Goal: Task Accomplishment & Management: Complete application form

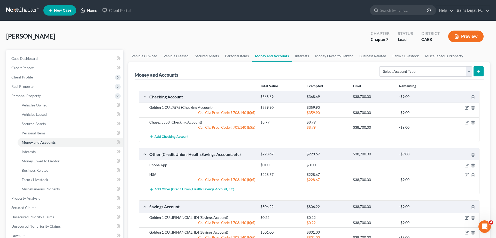
click at [92, 10] on link "Home" at bounding box center [89, 10] width 22 height 9
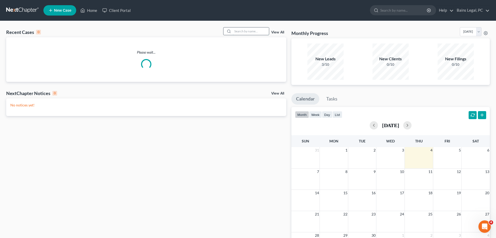
click at [237, 32] on input "search" at bounding box center [251, 30] width 36 height 7
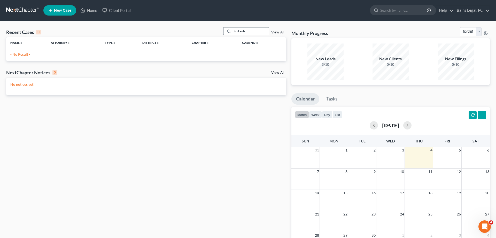
click at [247, 33] on input "frakenb" at bounding box center [251, 30] width 36 height 7
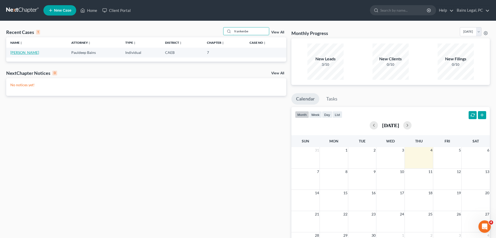
type input "frankenbe"
click at [21, 52] on link "[PERSON_NAME]" at bounding box center [24, 52] width 29 height 4
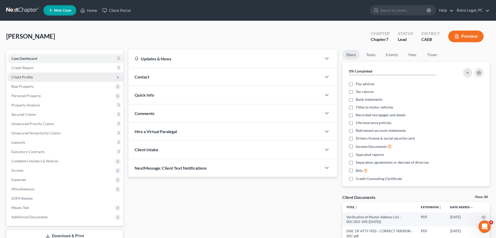
click at [46, 75] on span "Client Profile" at bounding box center [65, 76] width 116 height 9
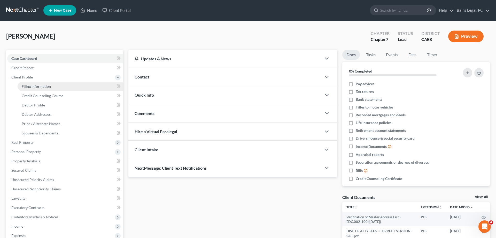
click at [72, 86] on link "Filing Information" at bounding box center [71, 86] width 106 height 9
select select "1"
select select "0"
select select "4"
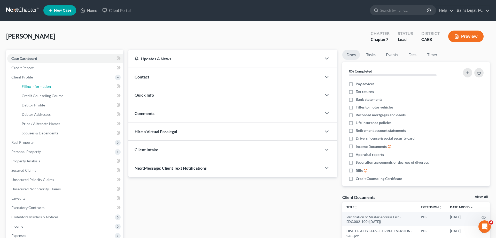
select select "1"
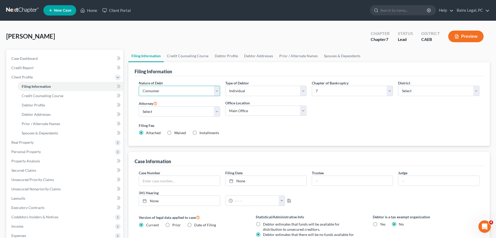
click at [139, 86] on select "Select Business Consumer Other" at bounding box center [179, 91] width 81 height 10
click at [357, 104] on div "Nature of Debt Select Business Consumer Other Nature of Business Select Clearin…" at bounding box center [309, 109] width 346 height 59
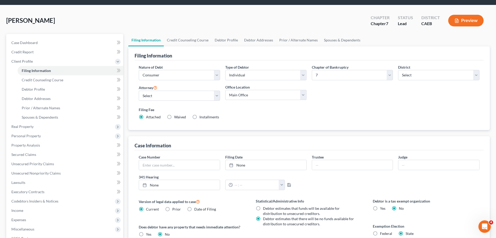
scroll to position [26, 0]
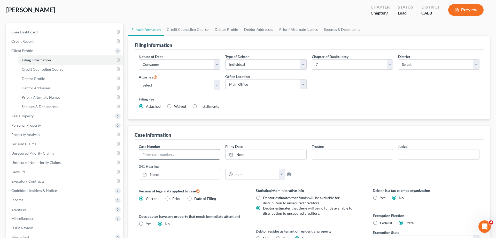
click at [167, 153] on input "text" at bounding box center [179, 154] width 81 height 10
type input "25-24437"
click at [287, 151] on link "None" at bounding box center [266, 154] width 81 height 10
type input "[DATE]"
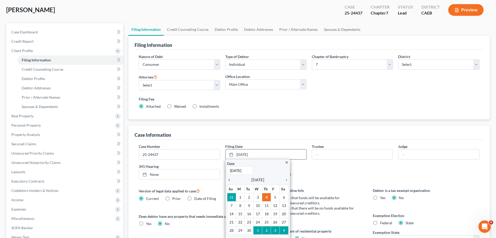
click at [229, 179] on icon "chevron_left" at bounding box center [230, 180] width 7 height 4
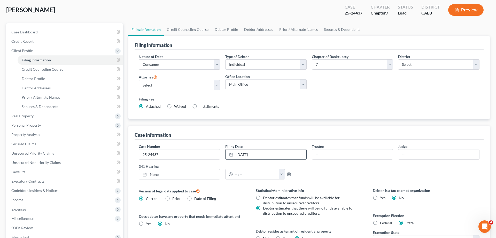
click at [330, 186] on div "Case Number 25-24437 Filing Date [DATE] close Date [DATE] Time 12:00 AM chevron…" at bounding box center [309, 208] width 349 height 139
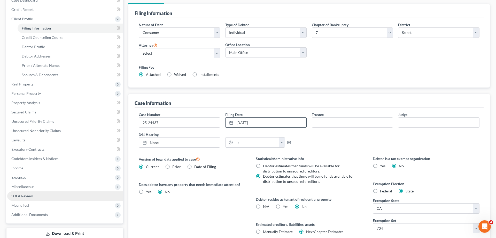
scroll to position [103, 0]
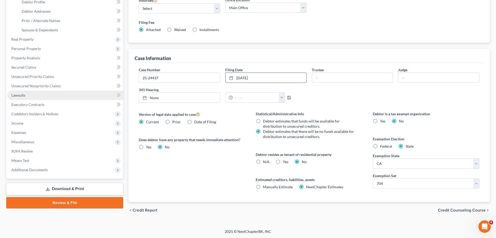
click at [33, 93] on link "Lawsuits" at bounding box center [65, 94] width 116 height 9
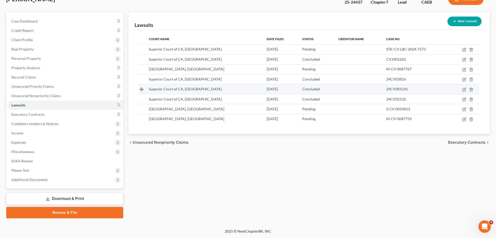
scroll to position [37, 0]
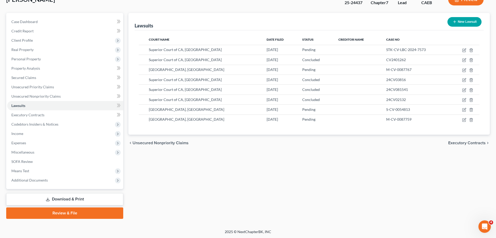
click at [458, 22] on button "New Lawsuit" at bounding box center [465, 22] width 34 height 10
select select "0"
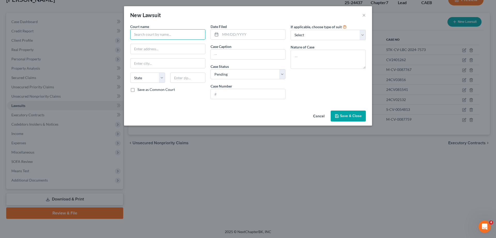
click at [178, 36] on input "text" at bounding box center [167, 34] width 75 height 10
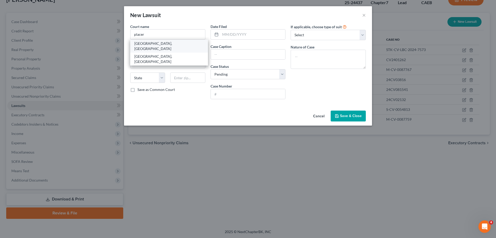
click at [166, 41] on div "[GEOGRAPHIC_DATA], [GEOGRAPHIC_DATA]" at bounding box center [169, 46] width 70 height 10
type input "[GEOGRAPHIC_DATA], [GEOGRAPHIC_DATA]"
type input "[STREET_ADDRESS]"
type input "[GEOGRAPHIC_DATA]"
select select "4"
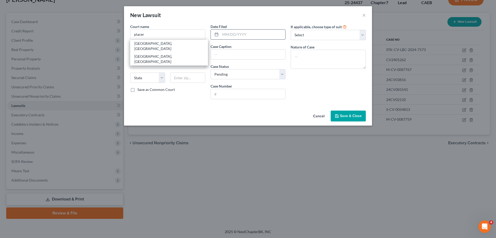
type input "95661"
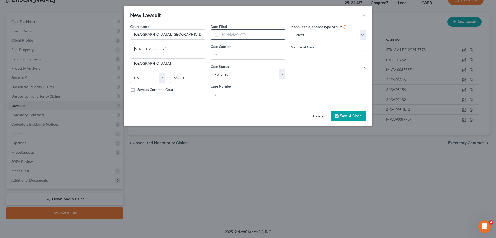
click at [243, 34] on input "text" at bounding box center [252, 34] width 65 height 10
type input "[DATE]"
click at [271, 56] on input "Atradius Trade Credit Insurance, Inc vs" at bounding box center [248, 54] width 75 height 10
click at [282, 56] on input "Atradius Trade Credit Insurance, Inc , assignee of Soligent Distribution, LLC v…" at bounding box center [248, 54] width 75 height 10
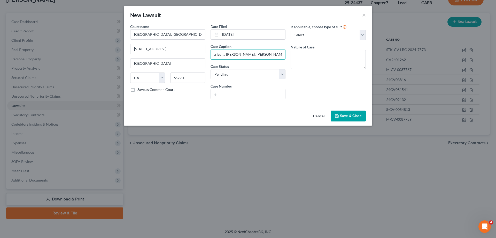
scroll to position [0, 177]
type input "Atradius Trade Credit Insurance, Inc , assignee of Soligent Distribution, LLC v…"
type input "S-CV-0054795"
click at [345, 57] on textarea at bounding box center [328, 59] width 75 height 19
drag, startPoint x: 296, startPoint y: 59, endPoint x: 216, endPoint y: 54, distance: 79.8
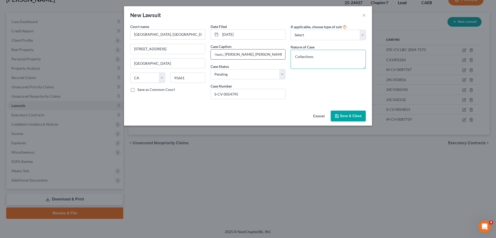
click at [291, 54] on textarea "Collections" at bounding box center [328, 59] width 75 height 19
type textarea "Breach of Contract"
drag, startPoint x: 244, startPoint y: 94, endPoint x: 202, endPoint y: 94, distance: 41.9
click at [211, 94] on input "S-CV-0054795" at bounding box center [248, 94] width 75 height 10
click at [355, 116] on span "Save & Close" at bounding box center [351, 115] width 22 height 4
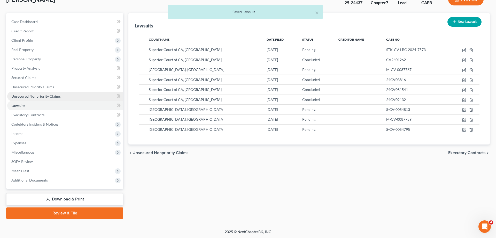
click at [63, 97] on link "Unsecured Nonpriority Claims" at bounding box center [65, 96] width 116 height 9
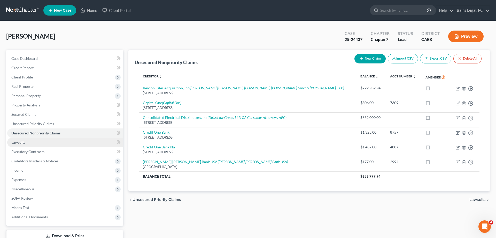
click at [28, 145] on link "Lawsuits" at bounding box center [65, 142] width 116 height 9
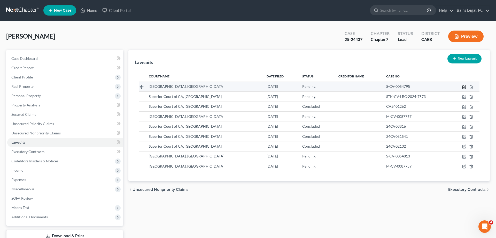
click at [463, 87] on icon "button" at bounding box center [464, 87] width 4 height 4
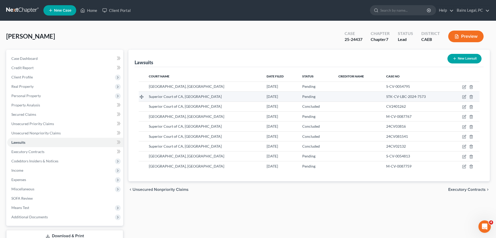
select select "4"
select select "0"
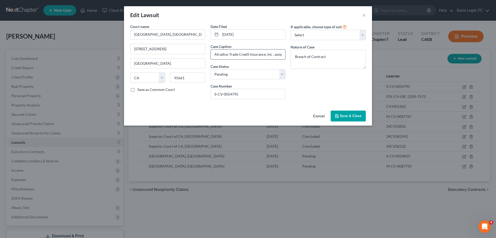
drag, startPoint x: 215, startPoint y: 55, endPoint x: 271, endPoint y: 54, distance: 56.6
click at [271, 54] on input "Atradius Trade Credit Insurance, Inc , assignee of Soligent Distribution, LLC v…" at bounding box center [248, 54] width 75 height 10
click at [351, 113] on button "Save & Close" at bounding box center [348, 115] width 35 height 11
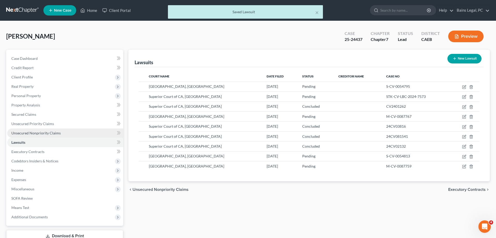
click at [52, 132] on span "Unsecured Nonpriority Claims" at bounding box center [35, 133] width 49 height 4
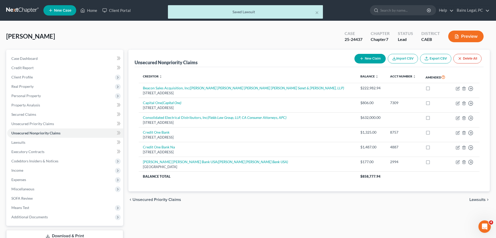
click at [369, 59] on button "New Claim" at bounding box center [370, 59] width 31 height 10
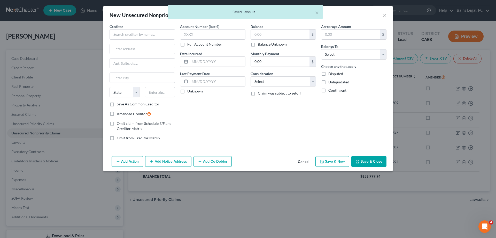
click at [385, 16] on body "Home New Case Client Portal Bains Legal, PC [EMAIL_ADDRESS][DOMAIN_NAME] My Acc…" at bounding box center [248, 137] width 496 height 275
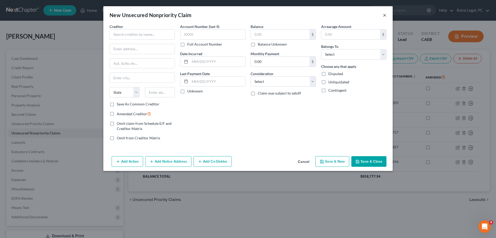
click at [384, 16] on button "×" at bounding box center [385, 15] width 4 height 6
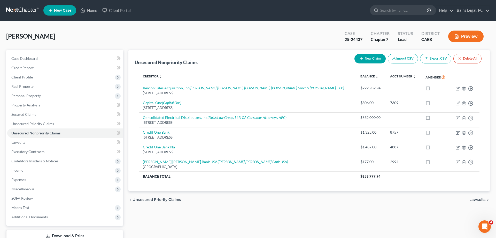
click at [363, 61] on button "New Claim" at bounding box center [370, 59] width 31 height 10
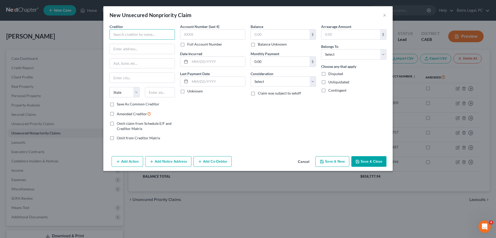
click at [149, 33] on input "text" at bounding box center [142, 34] width 65 height 10
type input "Atradius Trade Credit Insurance, Inc"
type input "[STREET_ADDRESS][PERSON_NAME]"
type input "Suite 200"
type input "21031"
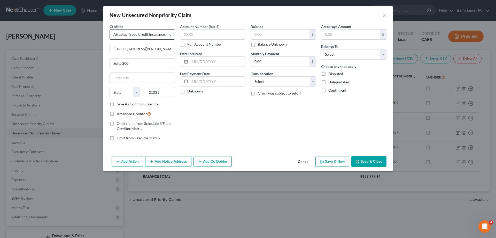
type input "[PERSON_NAME][GEOGRAPHIC_DATA]"
select select "21"
click at [272, 37] on input "text" at bounding box center [280, 34] width 59 height 10
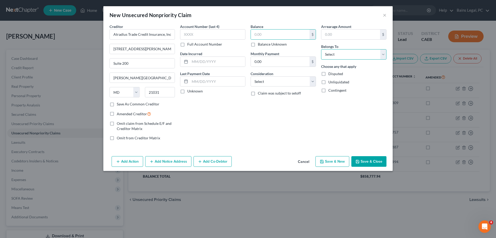
click at [321, 49] on select "Select Debtor 1 Only Debtor 2 Only Debtor 1 And Debtor 2 Only At Least One Of T…" at bounding box center [353, 54] width 65 height 10
click option "Debtor 1 Only" at bounding box center [0, 0] width 0 height 0
select select "3"
click option "At Least One Of The Debtors And Another" at bounding box center [0, 0] width 0 height 0
click at [278, 36] on input "text" at bounding box center [280, 34] width 59 height 10
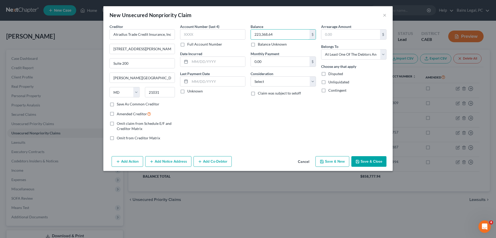
type input "223,368.64"
click at [161, 161] on button "Add Notice Address" at bounding box center [168, 161] width 46 height 11
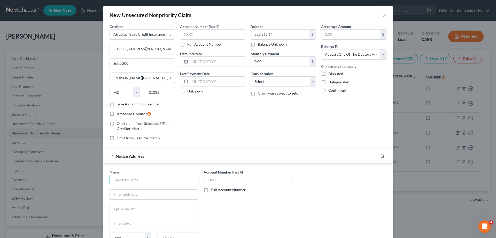
click at [146, 185] on input "text" at bounding box center [154, 179] width 89 height 10
type input "Soligent Distribution, LLC"
type input "[STREET_ADDRESS]"
type input "Suite 1500"
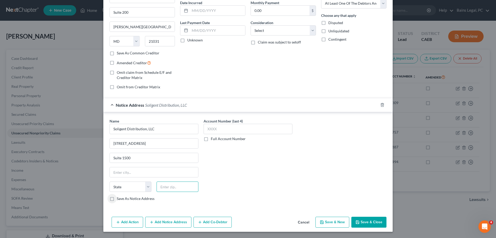
click at [194, 184] on input "text" at bounding box center [178, 186] width 42 height 10
type input "75202"
type input "[GEOGRAPHIC_DATA]"
select select "45"
click at [169, 223] on button "Add Notice Address" at bounding box center [168, 221] width 46 height 11
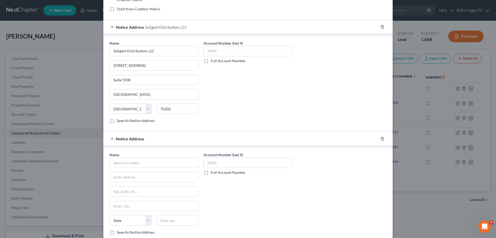
scroll to position [130, 0]
click at [168, 163] on input "text" at bounding box center [154, 161] width 89 height 10
type input "Gaba Law"
type input "[STREET_ADDRESS]"
type input "Suite 500"
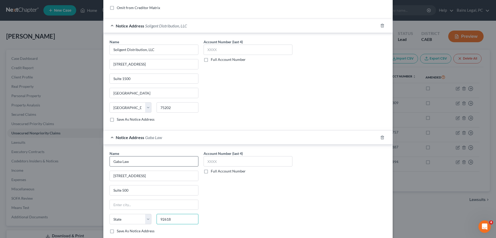
type input "92618"
type input "Irvine"
select select "4"
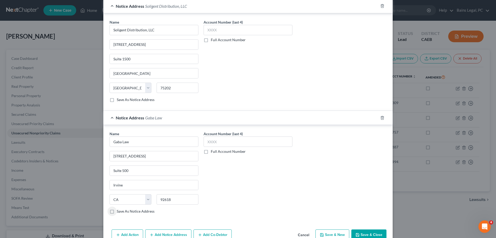
scroll to position [156, 0]
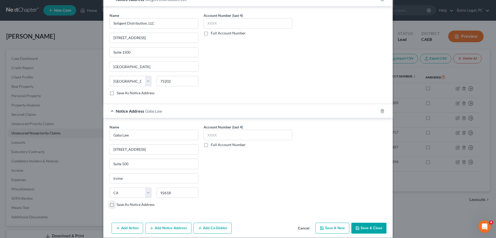
drag, startPoint x: 371, startPoint y: 232, endPoint x: 450, endPoint y: 207, distance: 82.7
click at [372, 232] on button "Save & Close" at bounding box center [369, 227] width 35 height 11
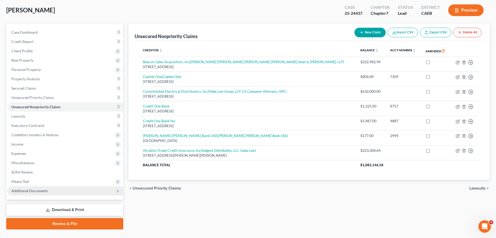
scroll to position [26, 0]
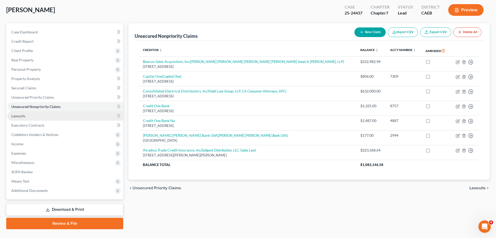
click at [31, 115] on link "Lawsuits" at bounding box center [65, 115] width 116 height 9
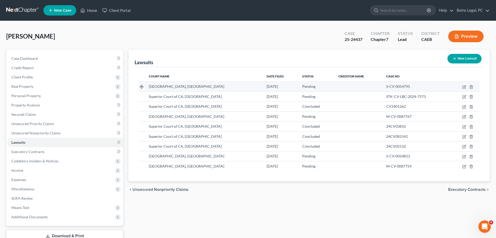
click at [465, 58] on button "New Lawsuit" at bounding box center [465, 59] width 34 height 10
select select "0"
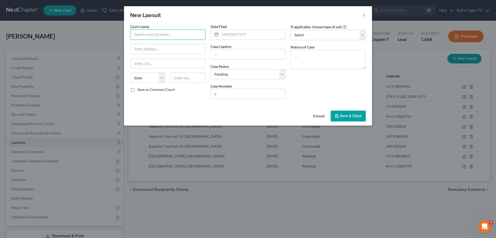
click at [179, 36] on input "text" at bounding box center [167, 34] width 75 height 10
type input "Superior Court of CA, [GEOGRAPHIC_DATA]"
type input "[STREET_ADDRESS]"
type input "95501"
type input "Eureka"
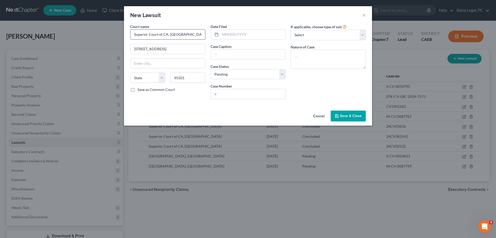
select select "4"
click at [153, 91] on label "Save as Common Court" at bounding box center [156, 89] width 37 height 5
click at [143, 90] on input "Save as Common Court" at bounding box center [141, 88] width 3 height 3
checkbox input "true"
click at [239, 36] on input "text" at bounding box center [252, 34] width 65 height 10
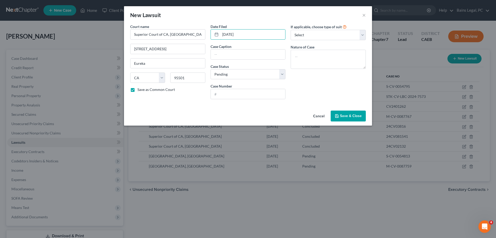
type input "[DATE]"
click at [239, 55] on input "Consolidated Electrical Distributors, Inc DBA Greentech Renewables vs GSJ Const…" at bounding box center [248, 54] width 75 height 10
click at [249, 55] on input "Consolidated Electrical Distributors, Inc DBA Greentech Renewables vs GSJ Const…" at bounding box center [248, 54] width 75 height 10
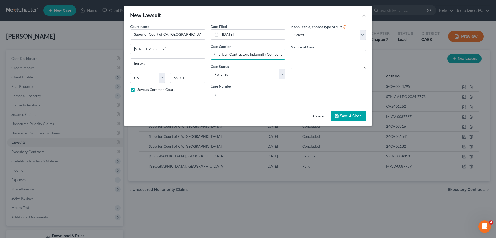
type input "Consolidated Electrical Distributors, Inc DBA Greentech Renewables vs GSJ Const…"
click at [252, 95] on input "text" at bounding box center [248, 94] width 75 height 10
type input "CV2401263"
drag, startPoint x: 325, startPoint y: 64, endPoint x: 494, endPoint y: 77, distance: 170.0
click at [326, 64] on textarea at bounding box center [328, 59] width 75 height 19
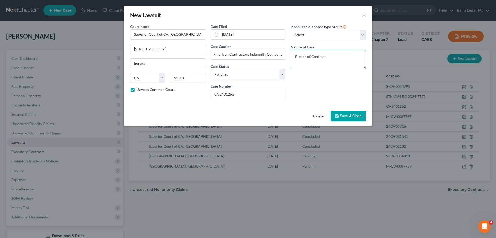
type textarea "Breach of Contract"
drag, startPoint x: 240, startPoint y: 96, endPoint x: 200, endPoint y: 95, distance: 39.8
click at [211, 95] on input "CV2401263" at bounding box center [248, 94] width 75 height 10
drag, startPoint x: 257, startPoint y: 57, endPoint x: 192, endPoint y: 56, distance: 65.7
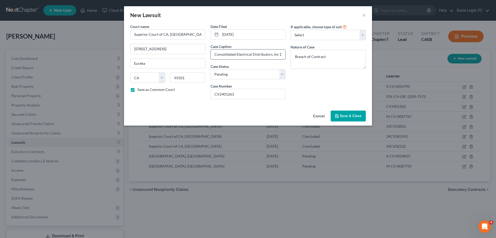
click at [211, 56] on input "Consolidated Electrical Distributors, Inc DBA Greentech Renewables vs GSJ Const…" at bounding box center [248, 54] width 75 height 10
click at [213, 53] on input "Consolidated Electrical Distributors, Inc DBA Greentech Renewables vs GSJ Const…" at bounding box center [248, 54] width 75 height 10
drag, startPoint x: 251, startPoint y: 98, endPoint x: 208, endPoint y: 96, distance: 43.2
click at [211, 97] on input "CV2401263" at bounding box center [248, 94] width 75 height 10
